Goal: Task Accomplishment & Management: Manage account settings

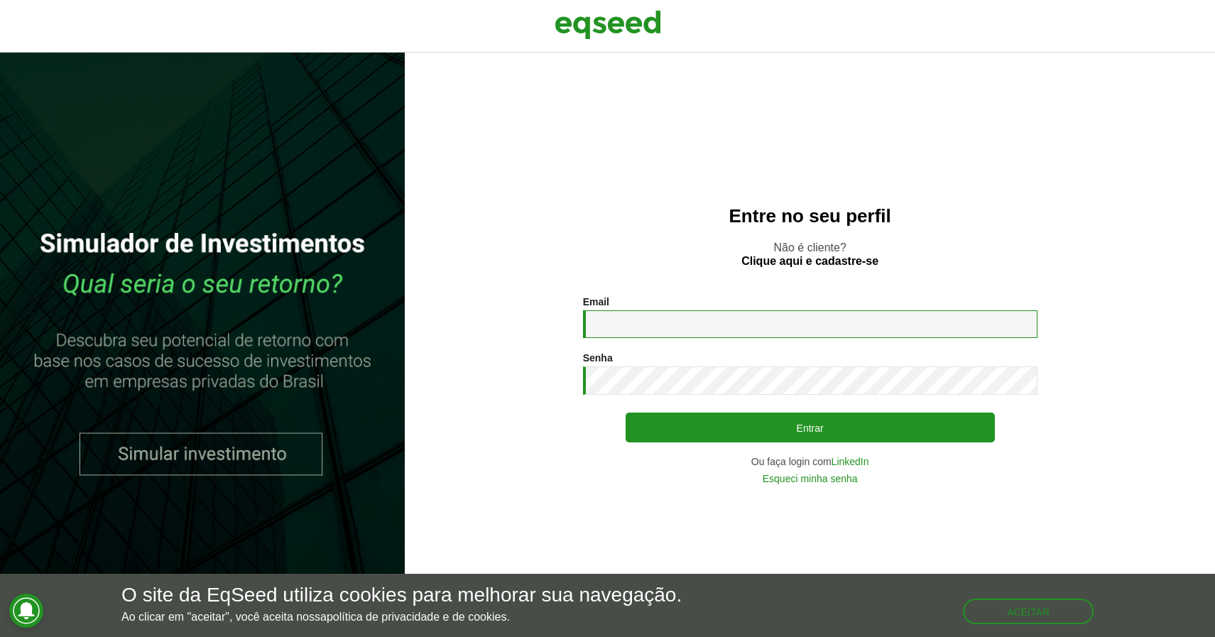
type input "**********"
click at [809, 427] on button "Entrar" at bounding box center [810, 428] width 369 height 30
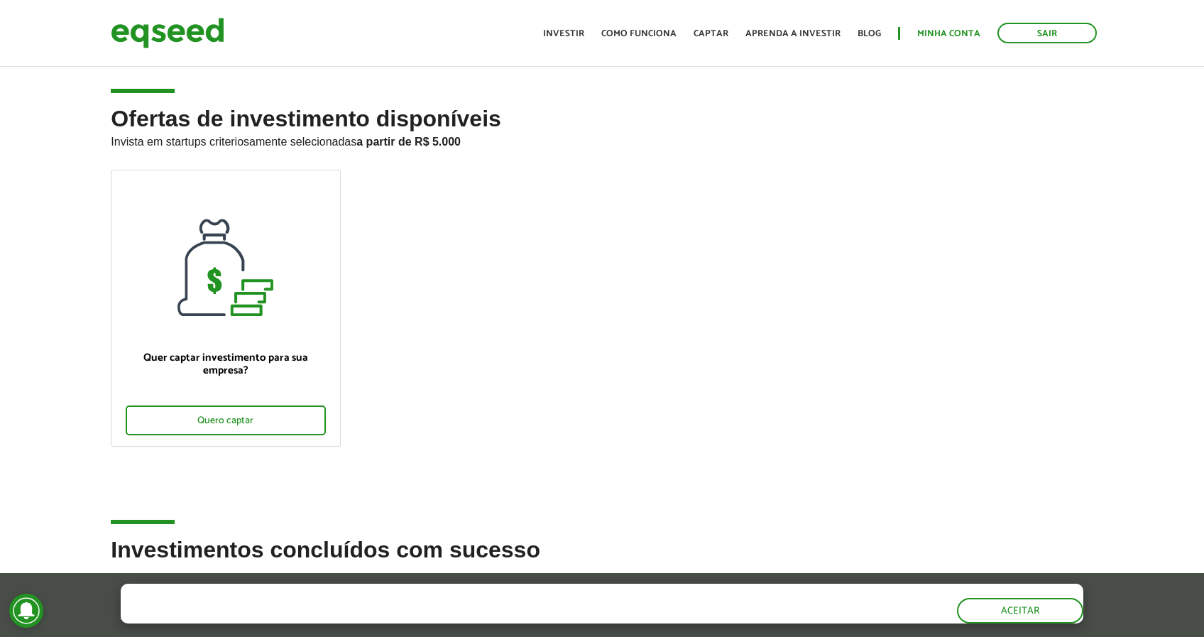
click at [929, 32] on link "Minha conta" at bounding box center [948, 33] width 63 height 9
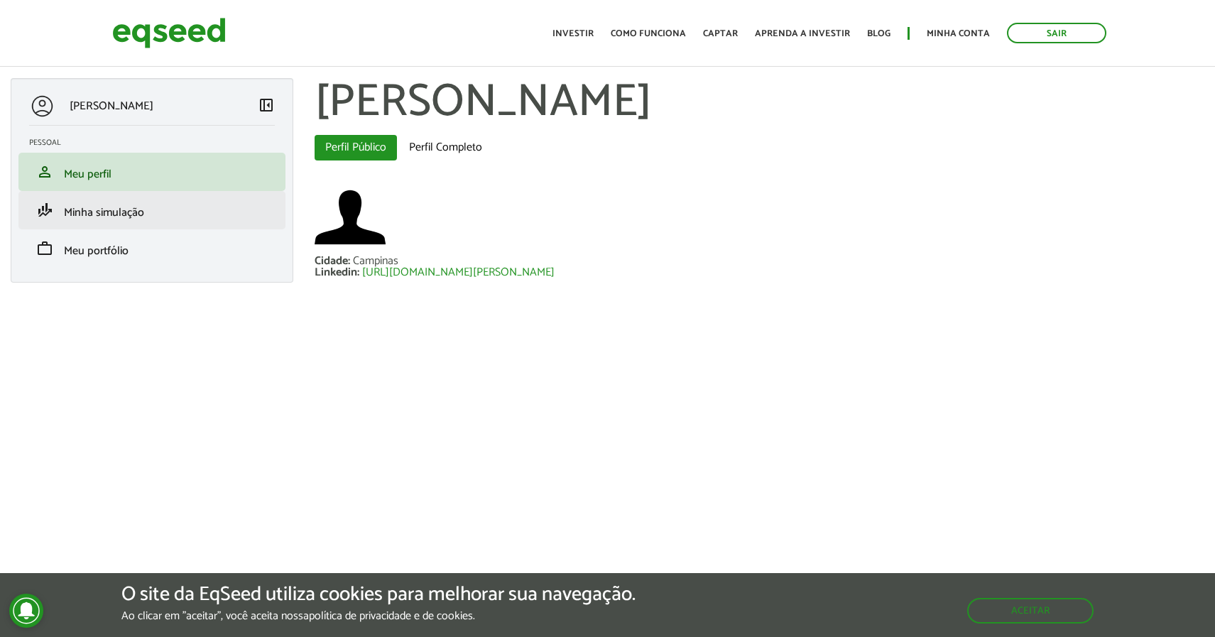
click at [126, 209] on span "Minha simulação" at bounding box center [104, 212] width 80 height 19
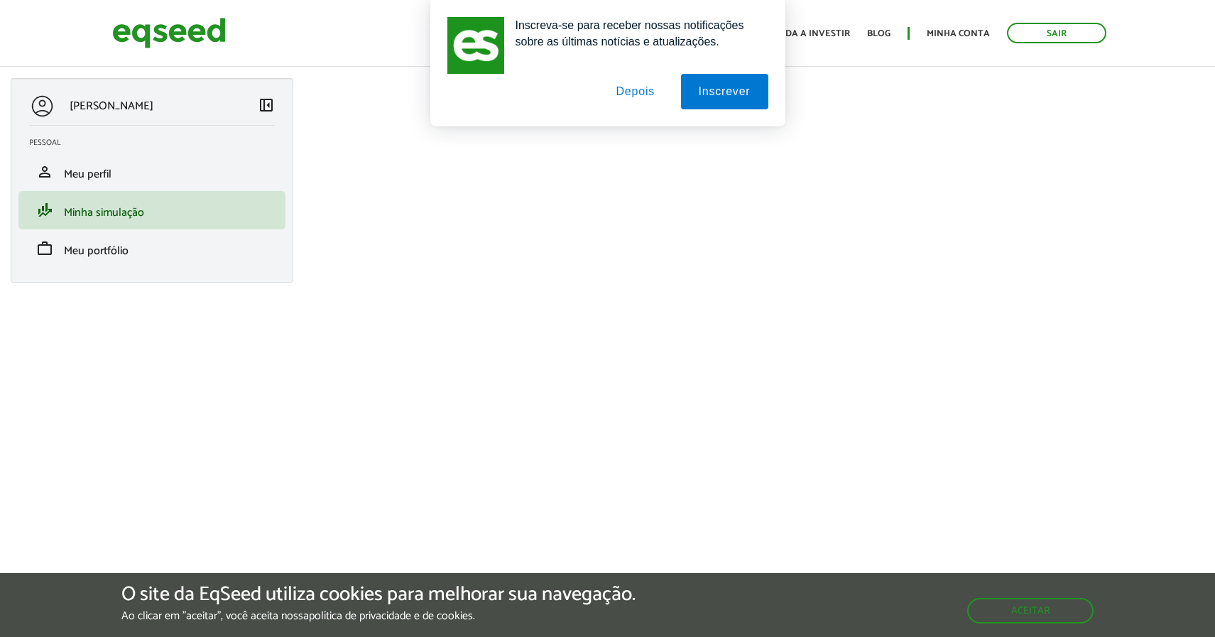
click at [638, 103] on button "Depois" at bounding box center [635, 91] width 75 height 35
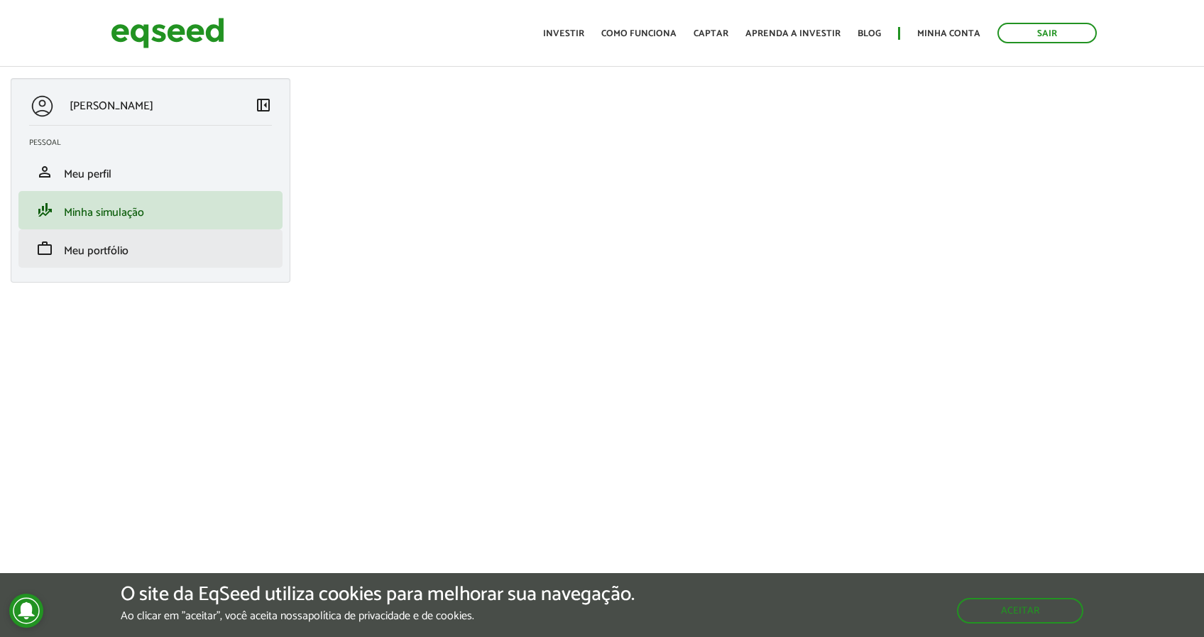
click at [72, 252] on span "Meu portfólio" at bounding box center [96, 250] width 65 height 19
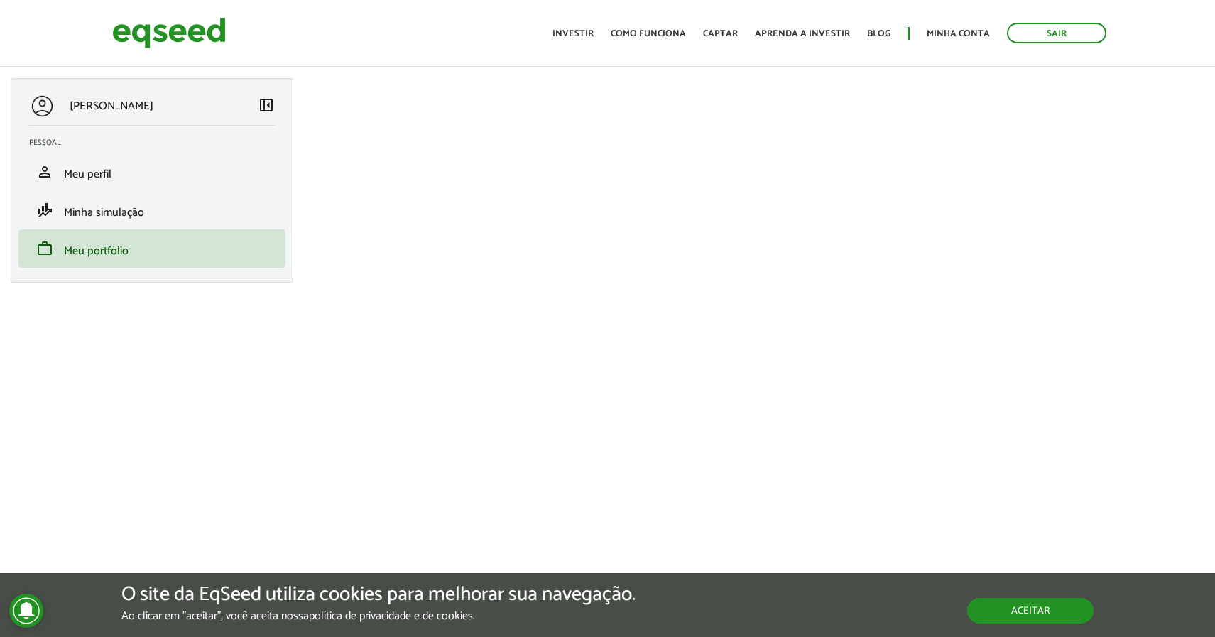
click at [1017, 611] on button "Aceitar" at bounding box center [1030, 611] width 126 height 26
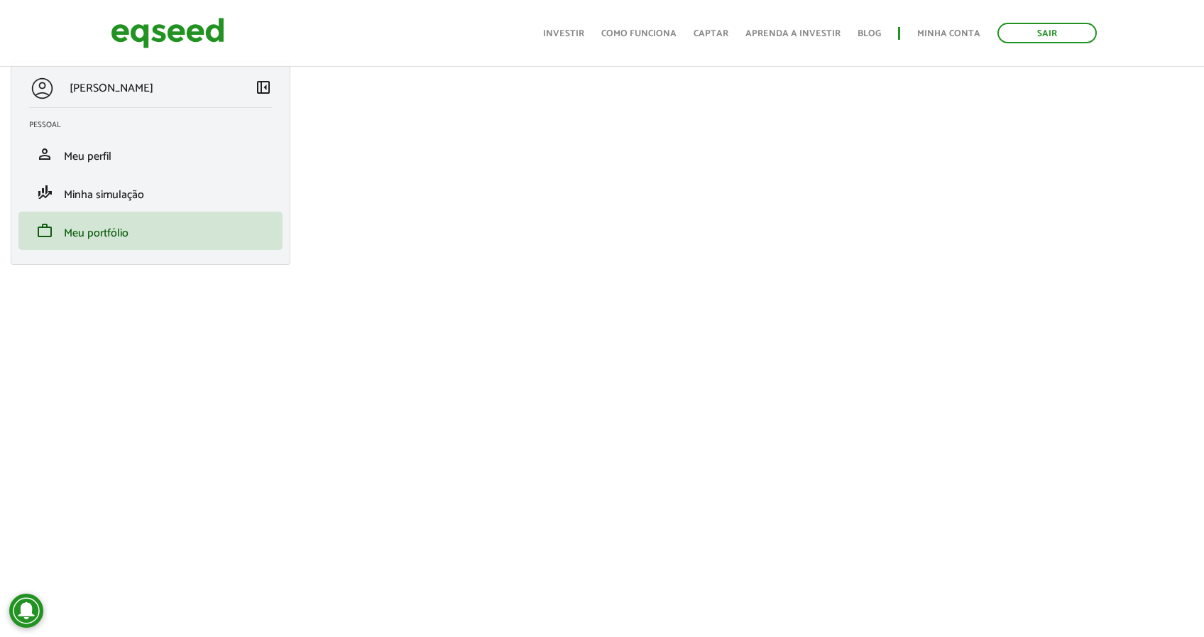
scroll to position [42, 0]
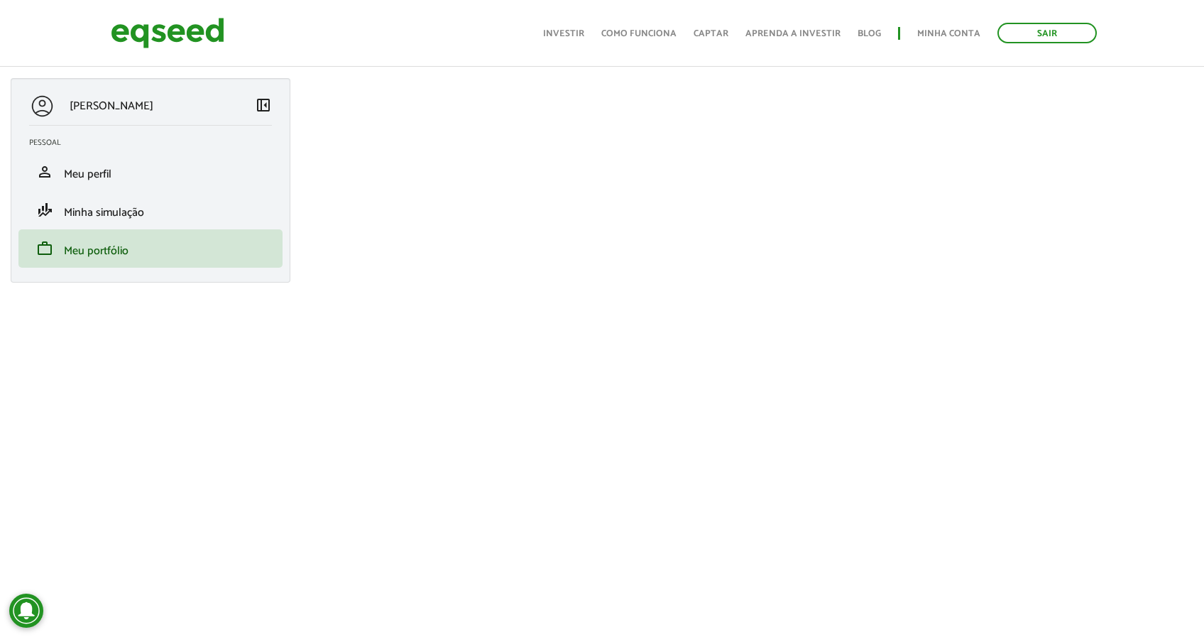
scroll to position [42, 0]
click at [573, 38] on link "Investir" at bounding box center [563, 33] width 41 height 9
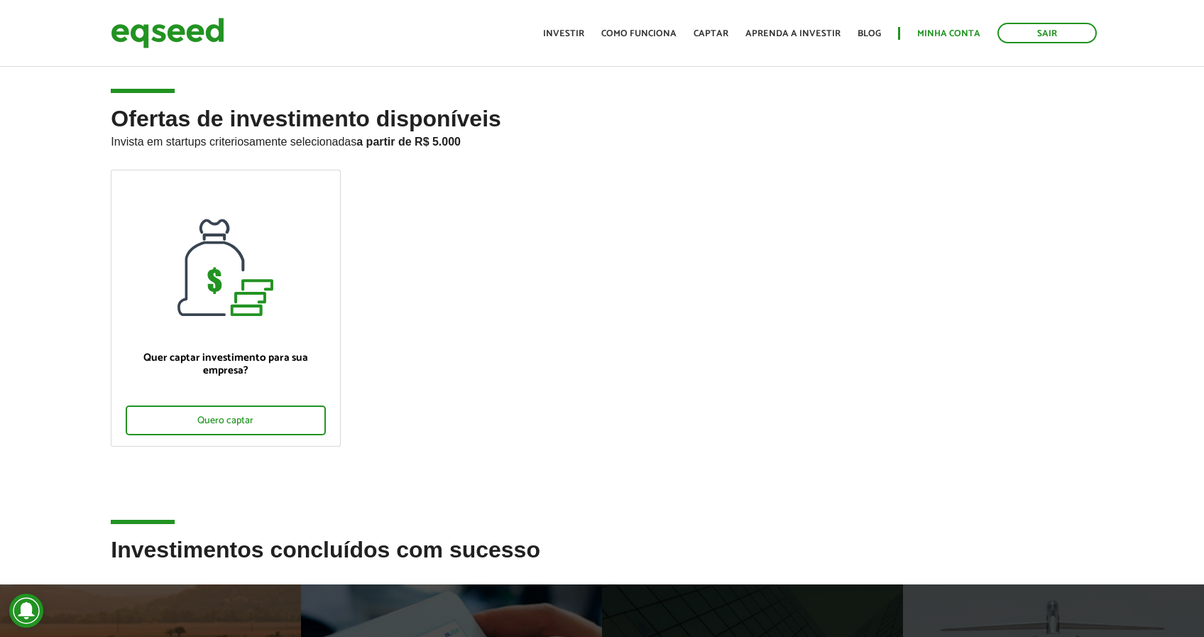
click at [953, 35] on link "Minha conta" at bounding box center [948, 33] width 63 height 9
